Goal: Use online tool/utility: Use online tool/utility

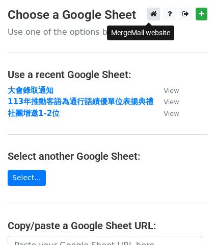
click at [151, 17] on icon at bounding box center [154, 13] width 7 height 7
click at [196, 41] on main "Choose a Google Sheet Use one of the options below... Use a recent Google Sheet…" at bounding box center [107, 178] width 215 height 340
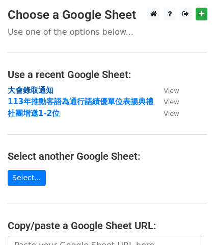
click at [43, 91] on strong "大會錄取通知" at bounding box center [31, 90] width 46 height 9
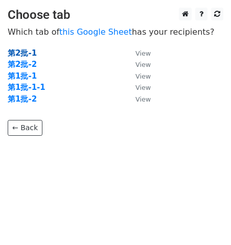
click at [26, 53] on strong "第2批-1" at bounding box center [22, 53] width 29 height 9
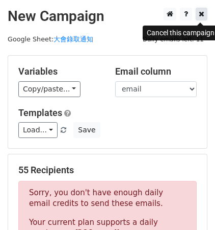
click at [200, 15] on icon at bounding box center [202, 13] width 6 height 7
